Goal: Task Accomplishment & Management: Manage account settings

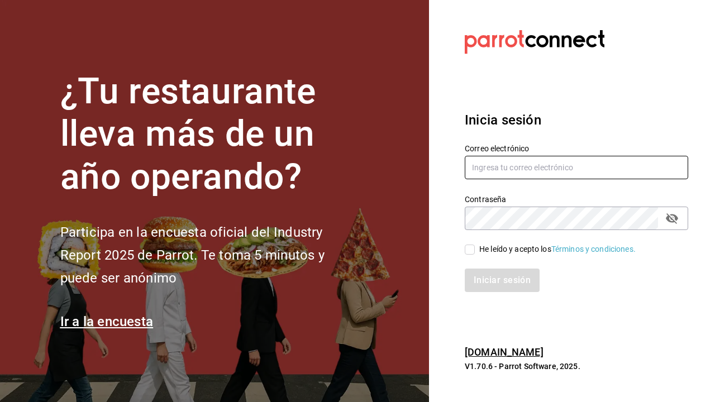
click at [562, 166] on input "text" at bounding box center [576, 167] width 223 height 23
click at [562, 166] on input "preci" at bounding box center [576, 167] width 223 height 23
type input "preciosadelalma@gmail.com"
click at [470, 254] on input "He leído y acepto los Términos y condiciones." at bounding box center [470, 250] width 10 height 10
checkbox input "true"
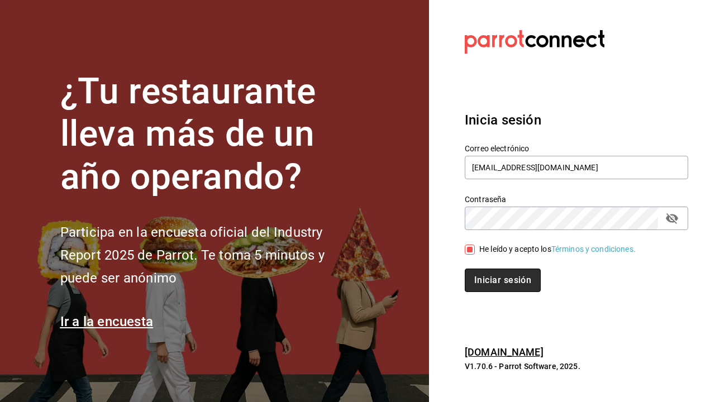
click at [489, 285] on button "Iniciar sesión" at bounding box center [503, 280] width 76 height 23
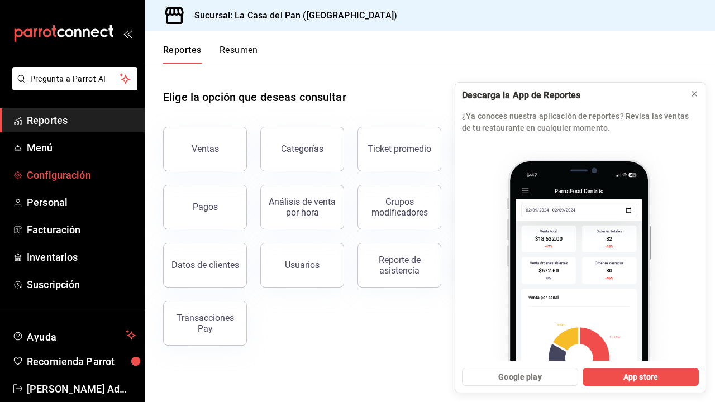
click at [75, 175] on span "Configuración" at bounding box center [81, 175] width 109 height 15
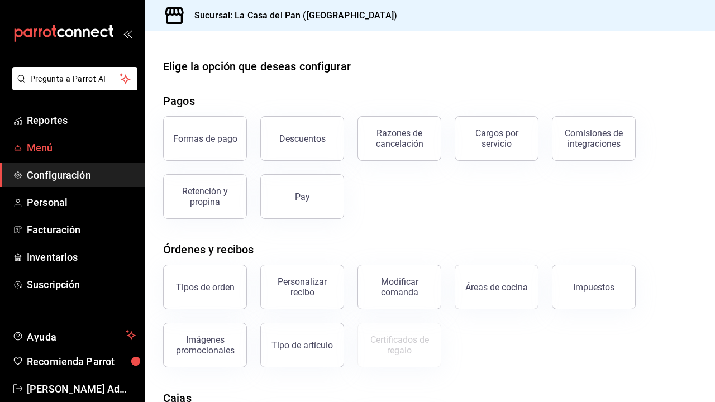
click at [48, 145] on span "Menú" at bounding box center [81, 147] width 109 height 15
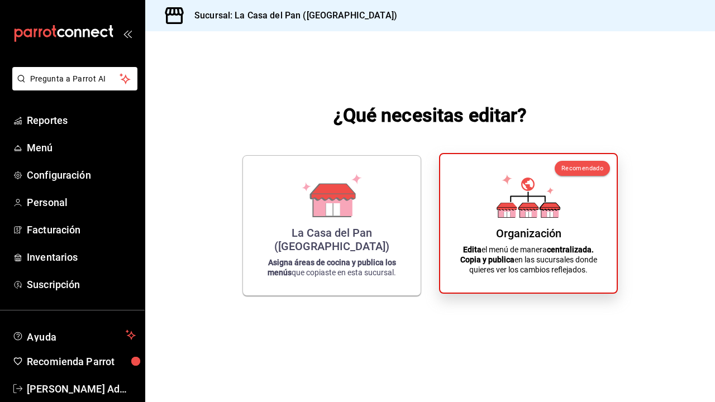
click at [488, 245] on p "Edita el menú de manera centralizada. Copia y publica en las sucursales donde q…" at bounding box center [529, 260] width 150 height 30
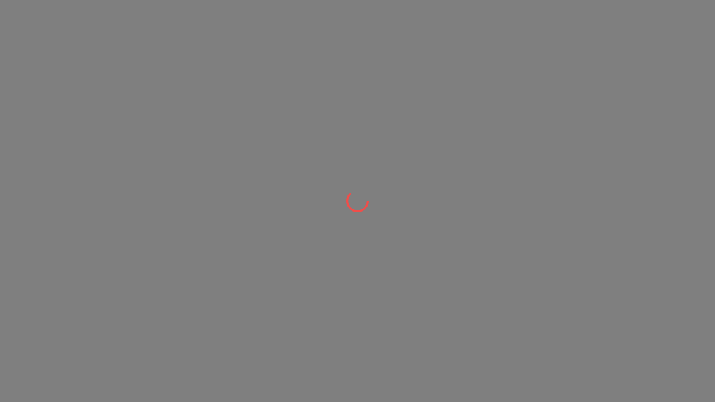
click at [256, 345] on div at bounding box center [357, 201] width 715 height 402
